Goal: Find specific page/section: Find specific page/section

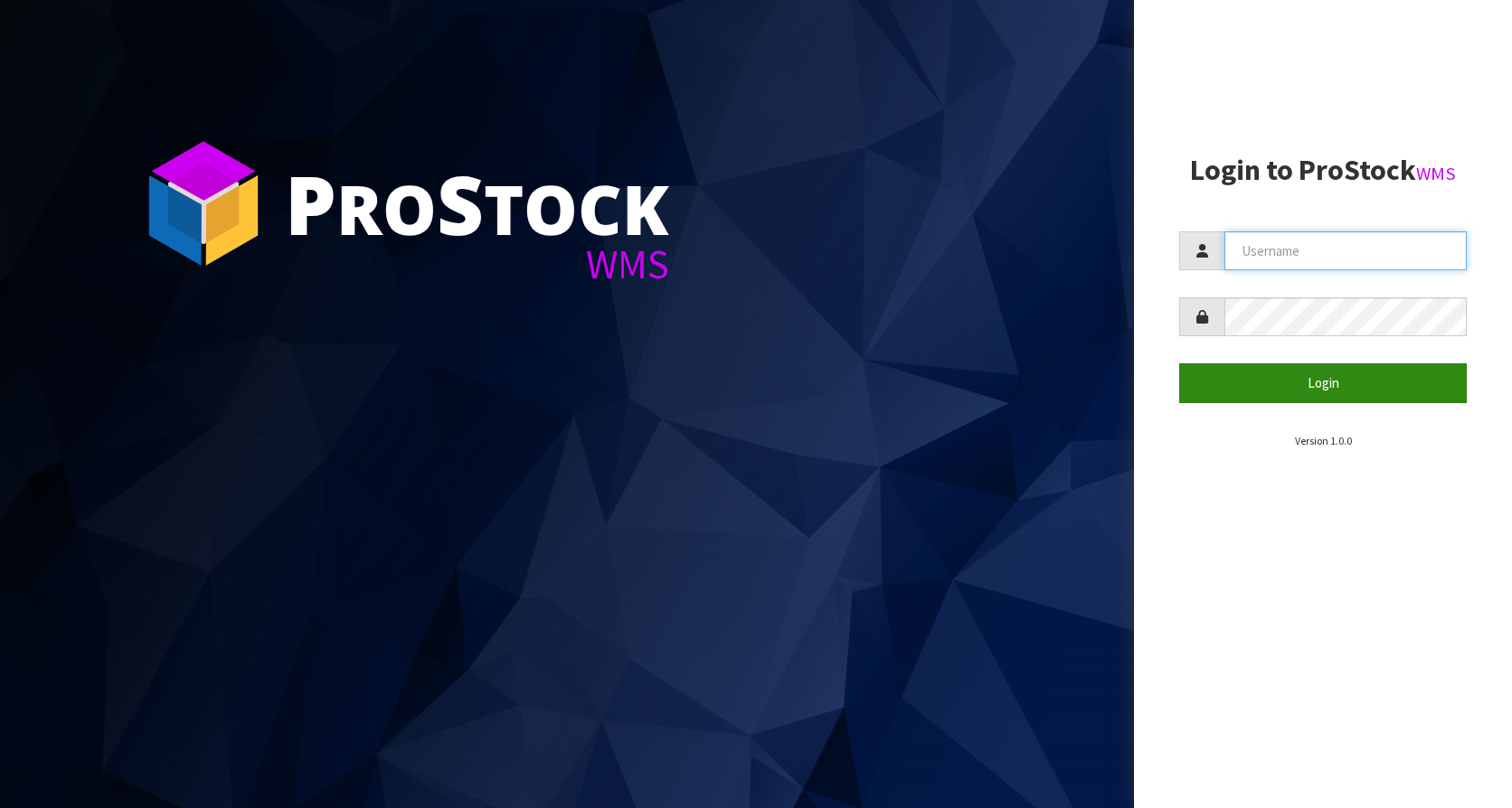
type input "KitchenAid"
click at [1334, 392] on button "Login" at bounding box center [1322, 383] width 288 height 38
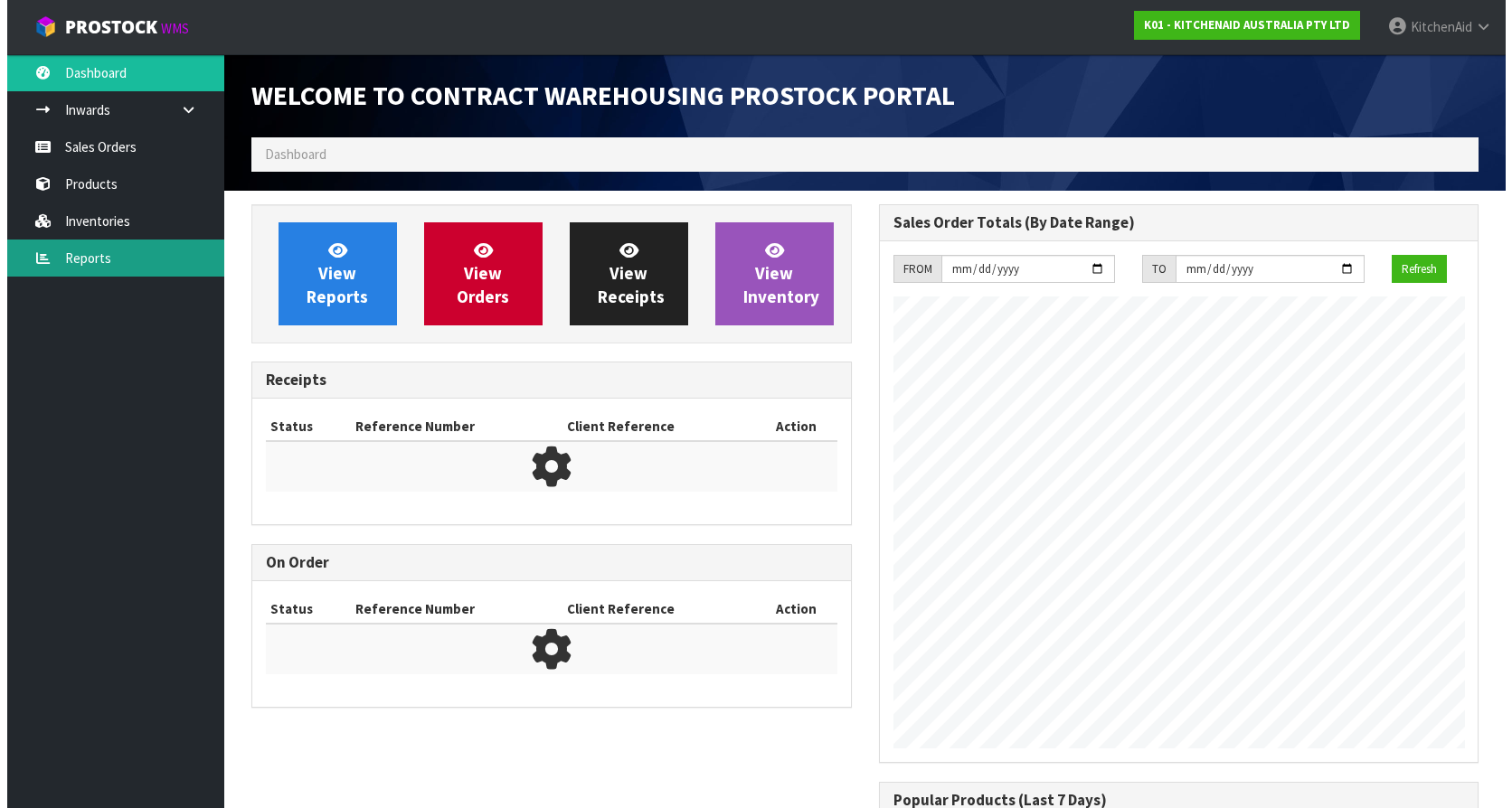
scroll to position [1002, 627]
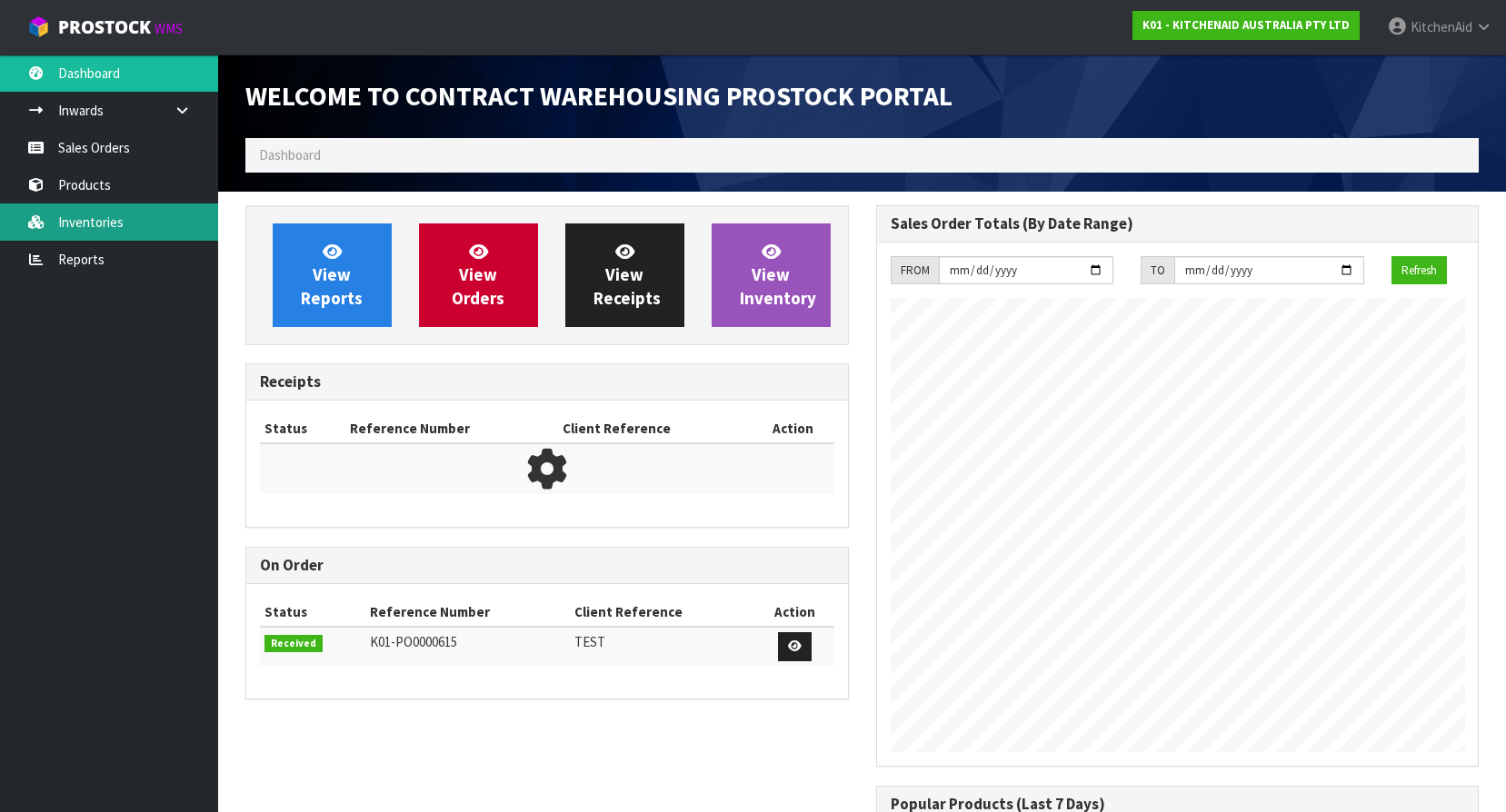
click at [83, 227] on link "Inventories" at bounding box center [109, 222] width 219 height 38
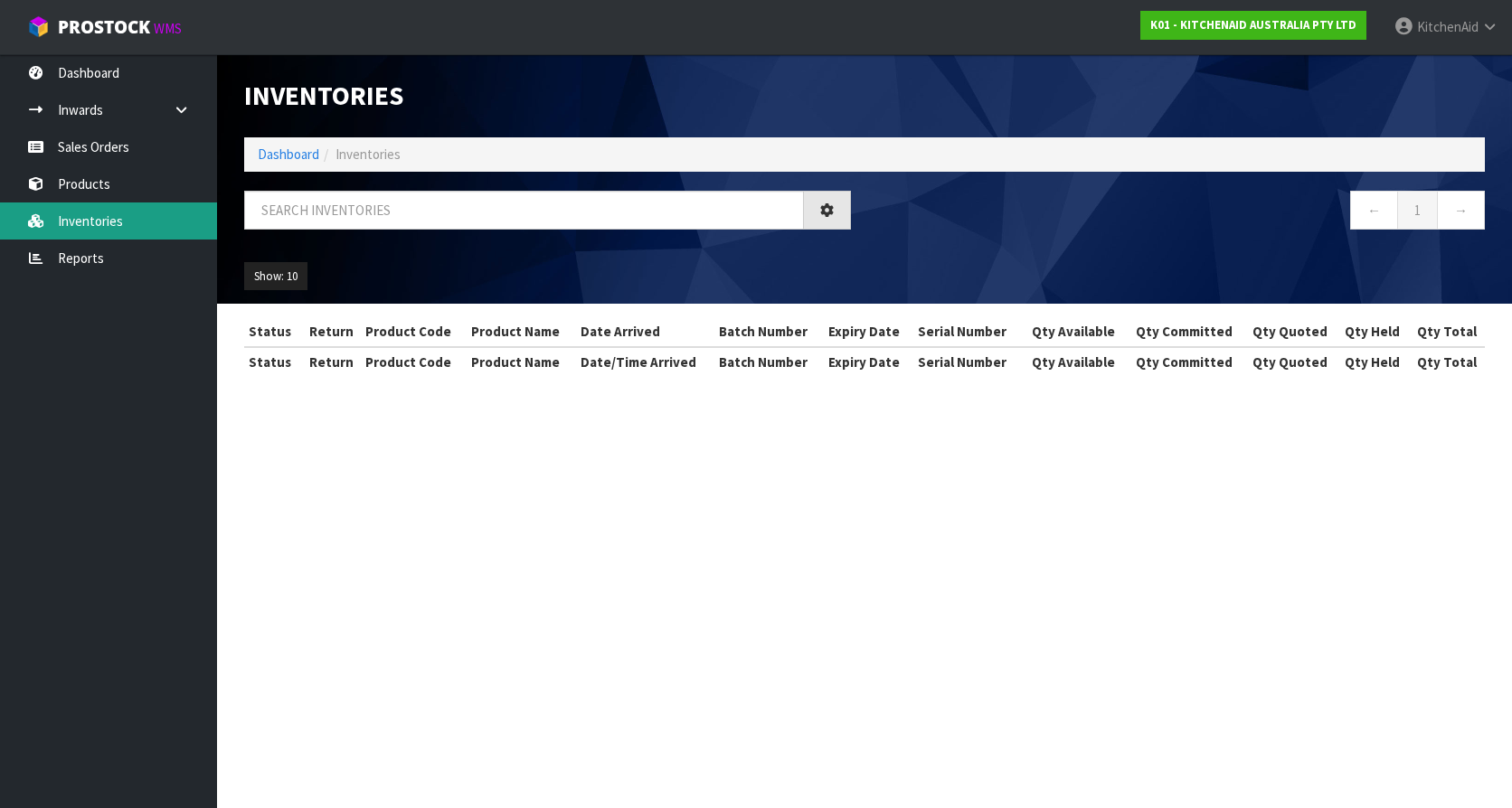
click at [65, 158] on div "Inventories Dashboard Inventories ← 1 → Show: 10 5 10 25 50 All Show Stock Stat…" at bounding box center [756, 204] width 1512 height 409
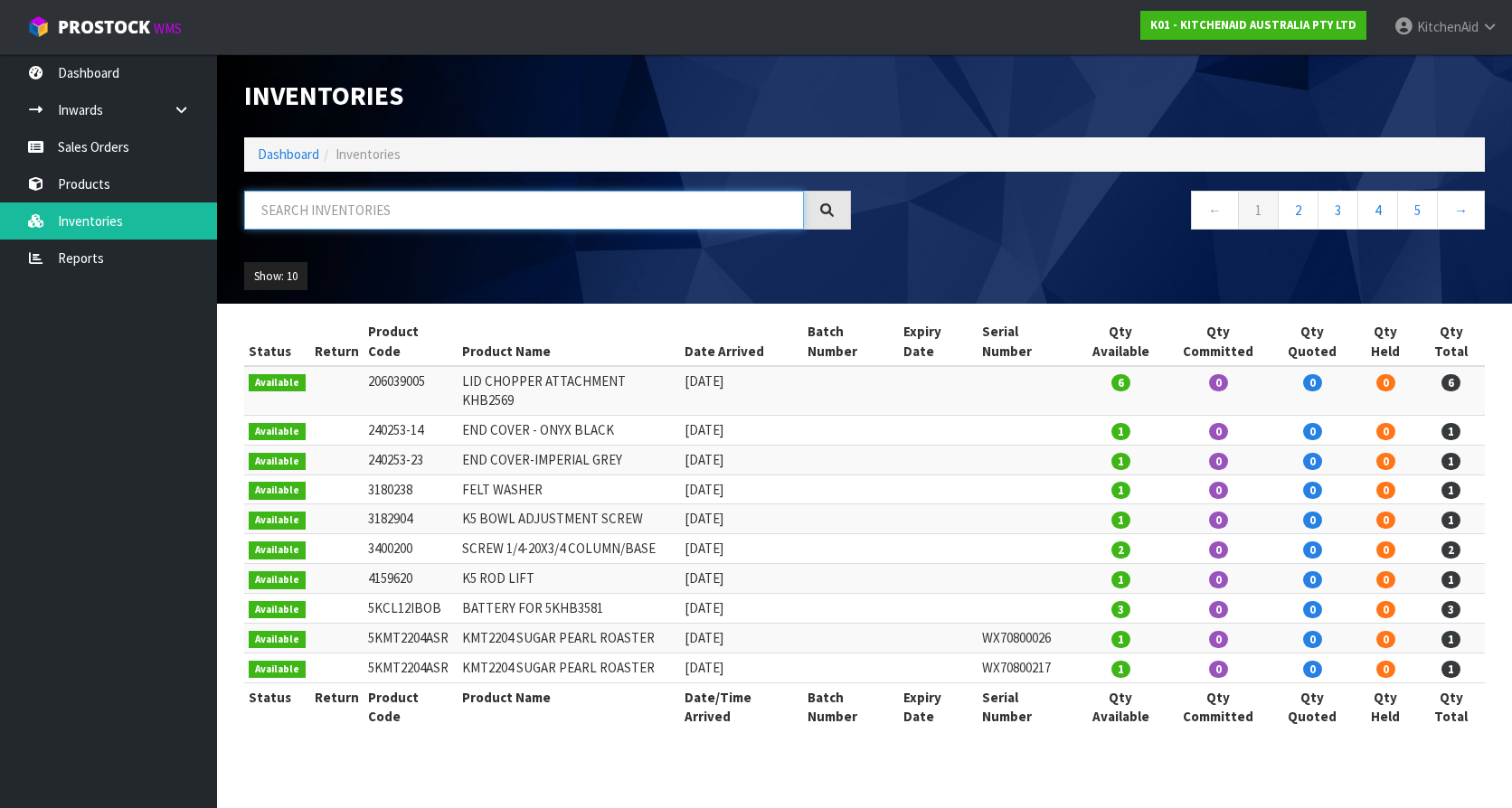
click at [400, 205] on input "text" at bounding box center [525, 210] width 560 height 38
paste input "5KMT4109ABM"
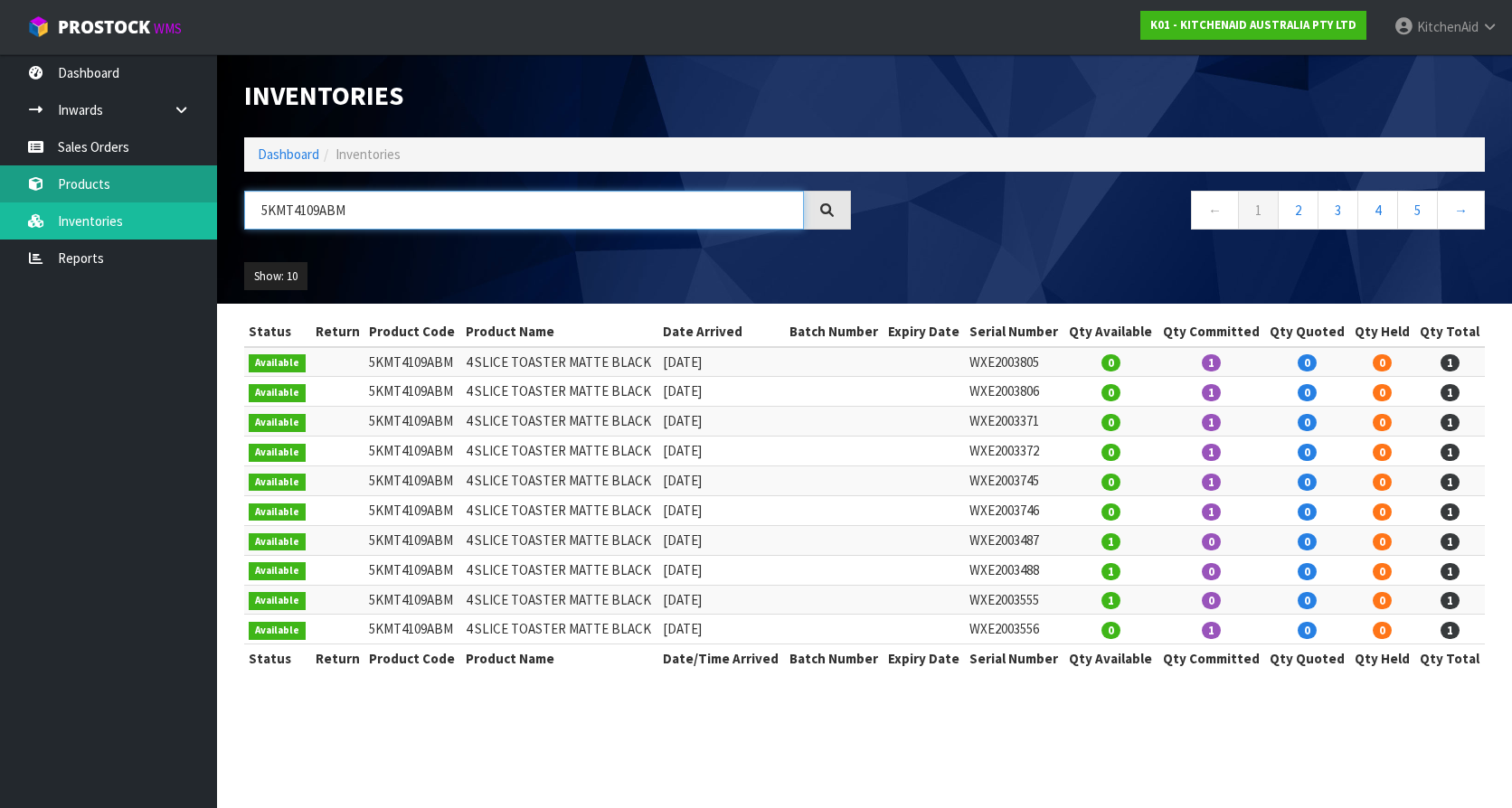
type input "5KMT4109ABM"
click at [105, 185] on link "Products" at bounding box center [109, 184] width 218 height 38
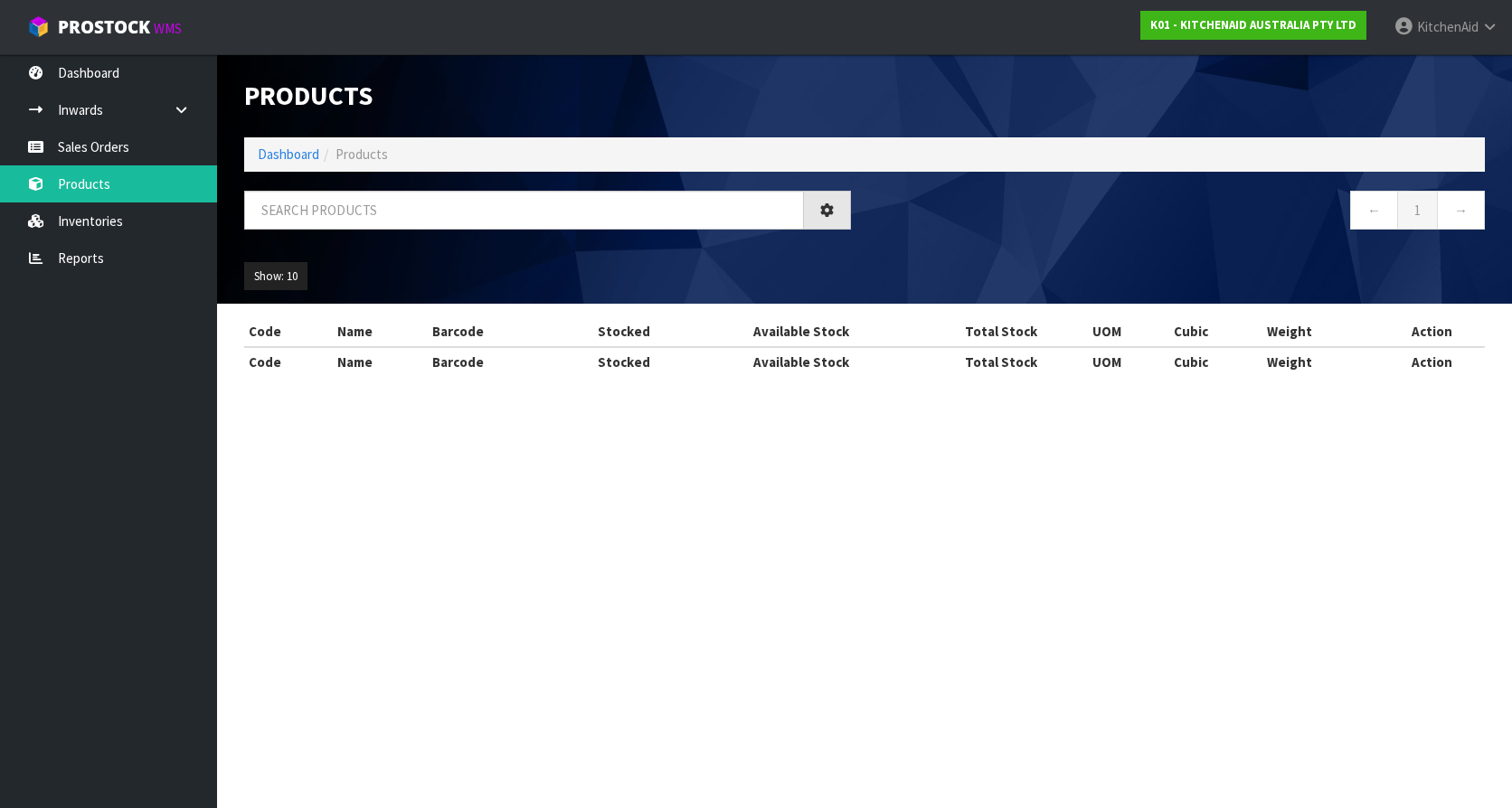
click at [368, 233] on div at bounding box center [548, 216] width 634 height 53
click at [355, 224] on input "text" at bounding box center [525, 210] width 560 height 38
paste input "5KMT4109ABM"
type input "5KMT4109ABM"
